Goal: Transaction & Acquisition: Purchase product/service

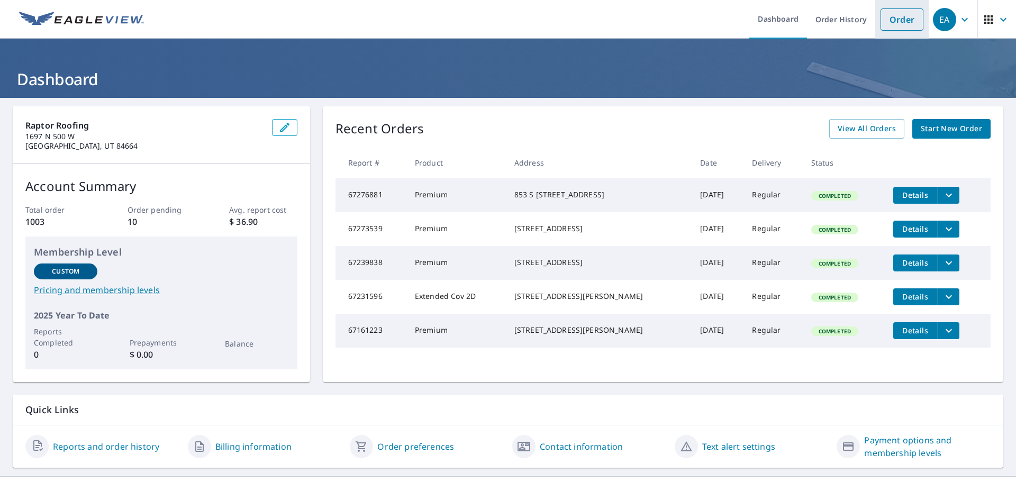
click at [907, 30] on link "Order" at bounding box center [901, 19] width 43 height 22
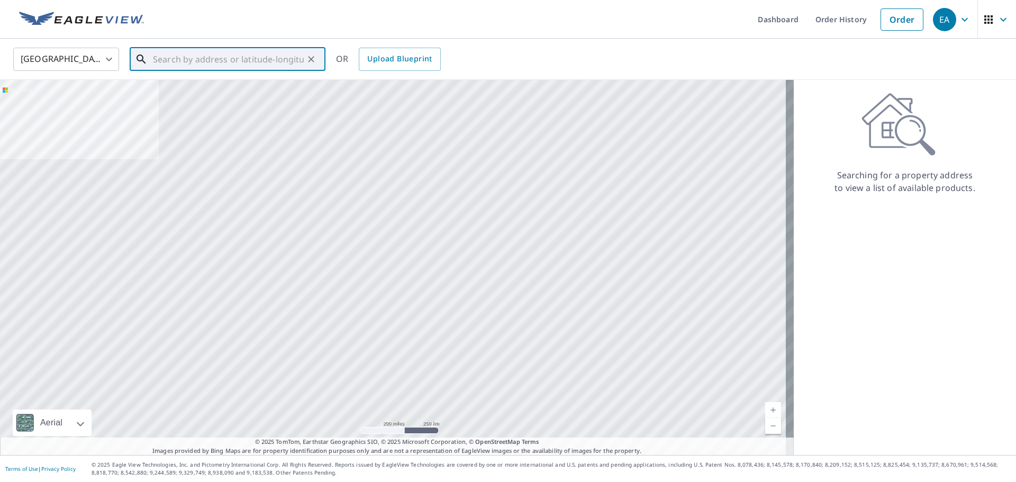
click at [259, 54] on input "text" at bounding box center [228, 59] width 151 height 30
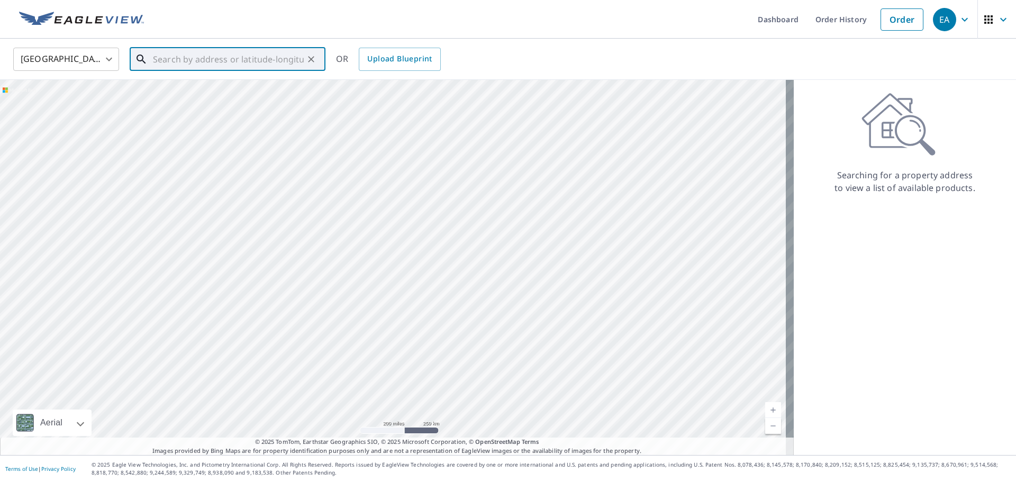
paste input "[STREET_ADDRESS]"
click at [243, 97] on p "Vineyard, UT 84059" at bounding box center [234, 101] width 166 height 11
type input "[STREET_ADDRESS]"
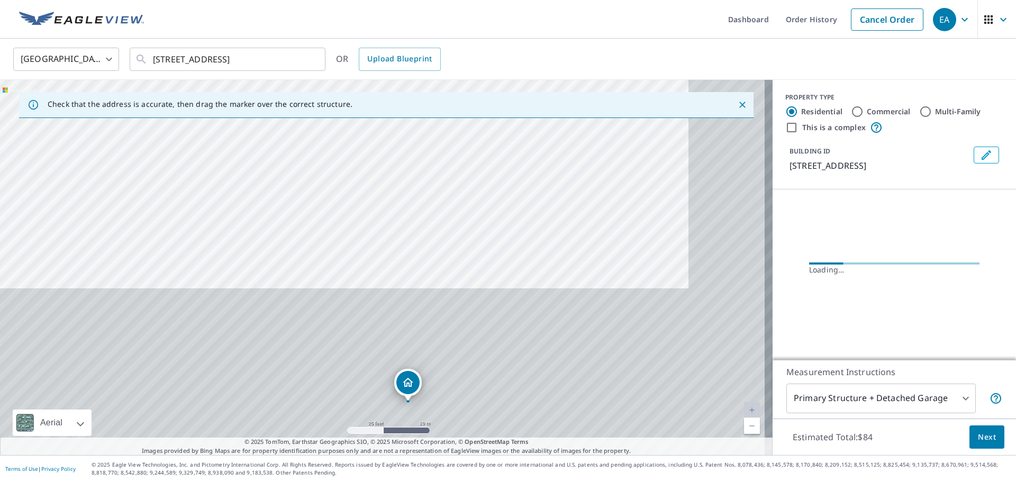
drag, startPoint x: 433, startPoint y: 287, endPoint x: 308, endPoint y: 7, distance: 305.8
click at [308, 7] on div "Dashboard Order History Cancel Order EA [GEOGRAPHIC_DATA] [GEOGRAPHIC_DATA] ​ […" at bounding box center [508, 241] width 1016 height 482
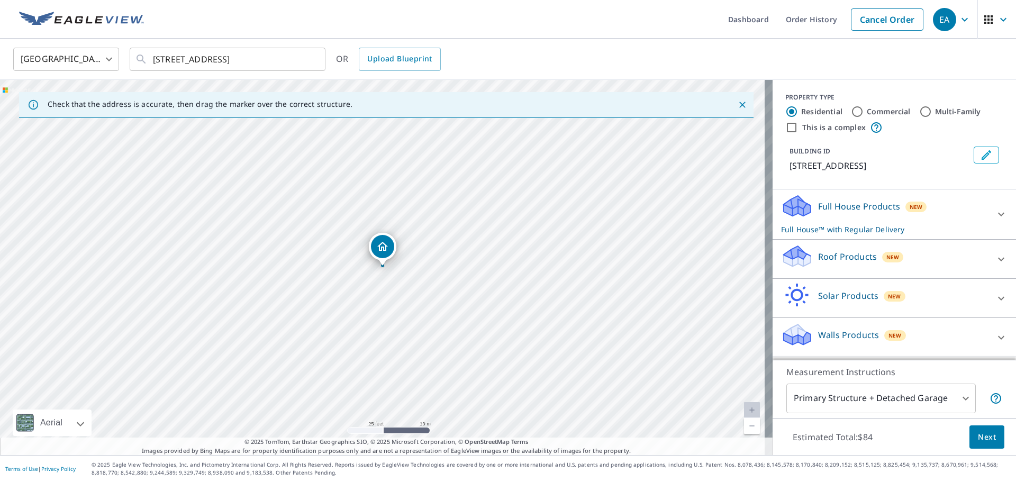
click at [841, 201] on p "Full House Products" at bounding box center [859, 206] width 82 height 13
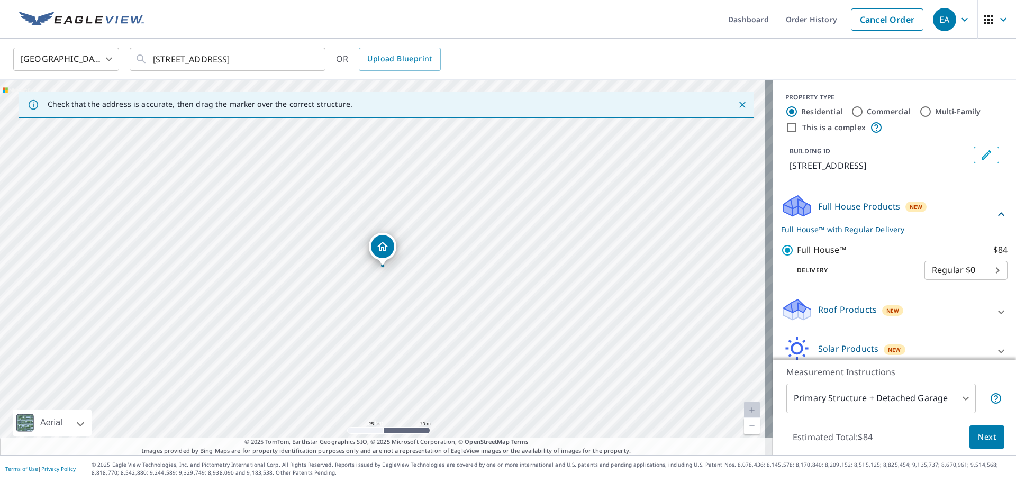
click at [838, 307] on p "Roof Products" at bounding box center [847, 309] width 59 height 13
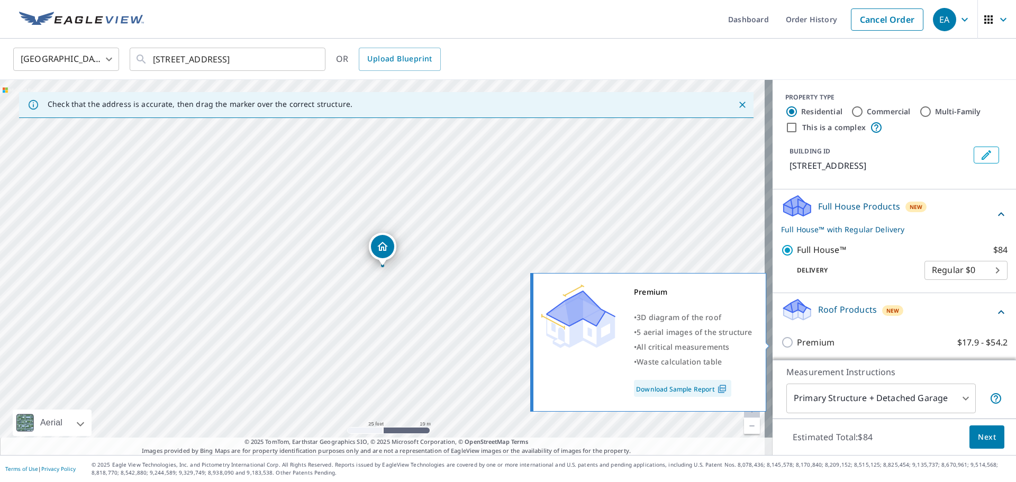
click at [825, 340] on p "Premium" at bounding box center [816, 342] width 38 height 13
click at [797, 340] on input "Premium $17.9 - $54.2" at bounding box center [789, 342] width 16 height 13
checkbox input "true"
checkbox input "false"
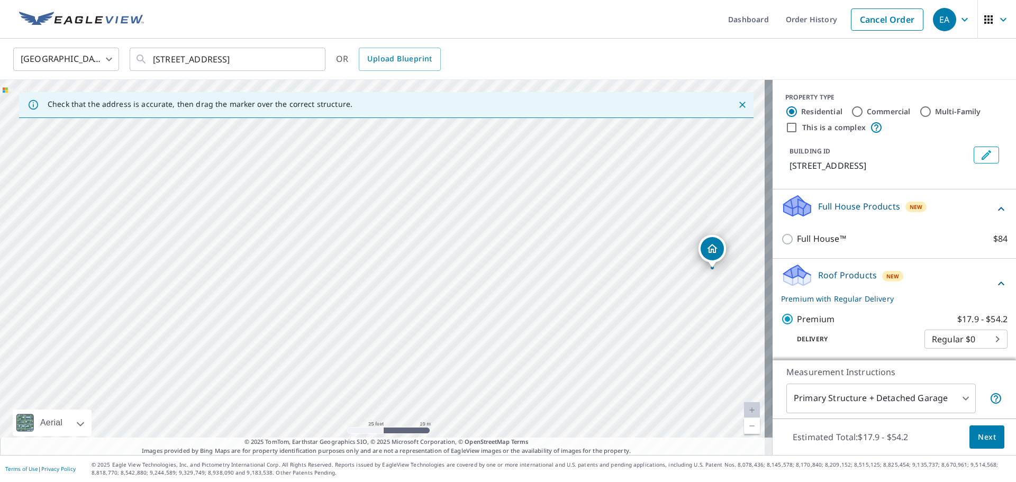
click at [986, 443] on span "Next" at bounding box center [987, 437] width 18 height 13
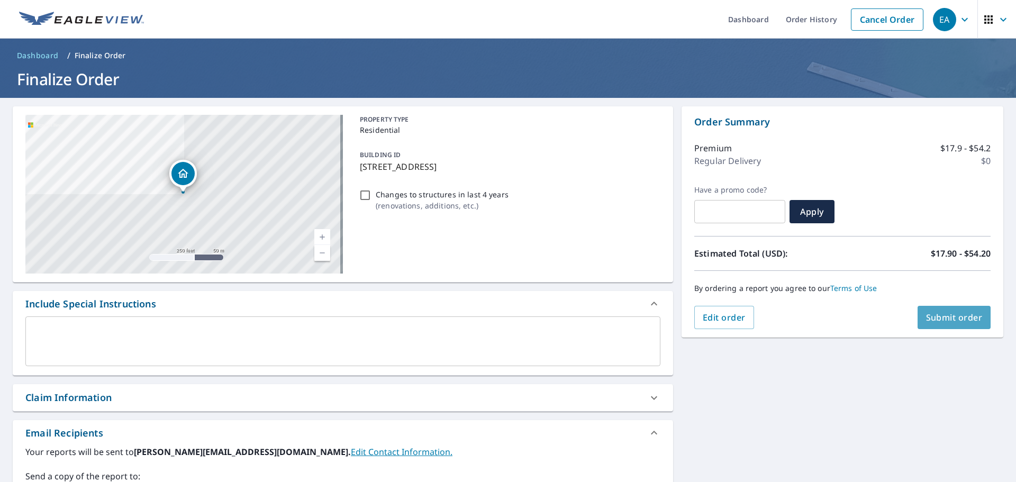
click at [956, 320] on span "Submit order" at bounding box center [954, 318] width 57 height 12
checkbox input "true"
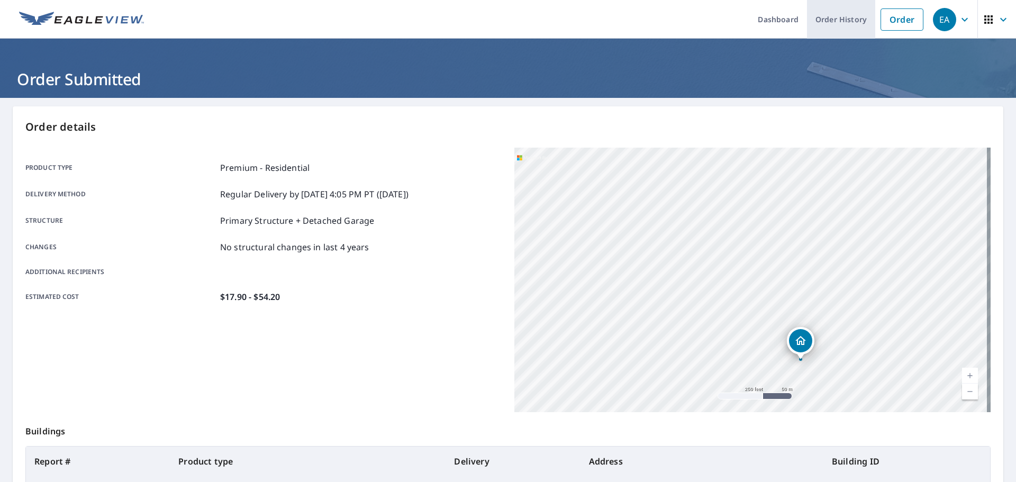
click at [816, 10] on link "Order History" at bounding box center [841, 19] width 68 height 39
